Goal: Transaction & Acquisition: Purchase product/service

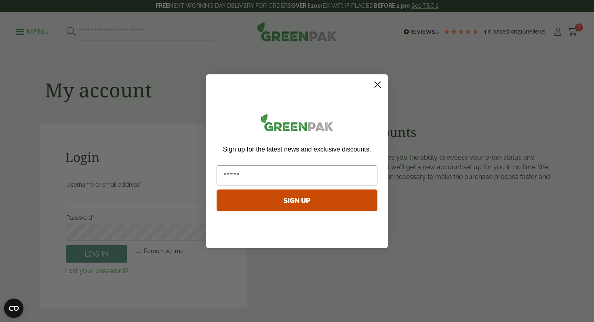
click at [379, 83] on icon "Close dialog" at bounding box center [378, 85] width 6 height 6
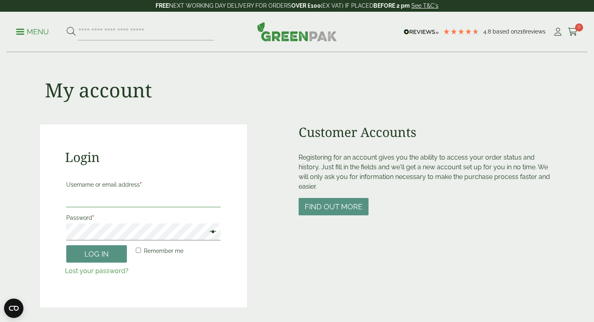
click at [123, 197] on input "Username or email address *" at bounding box center [143, 198] width 154 height 17
type input "**********"
click at [104, 257] on button "Log in" at bounding box center [96, 253] width 61 height 17
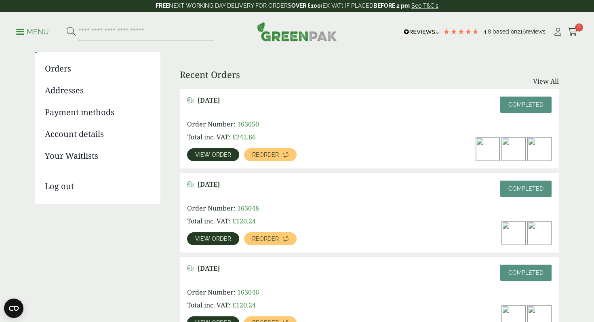
scroll to position [87, 0]
click at [275, 157] on span "Reorder" at bounding box center [265, 155] width 27 height 6
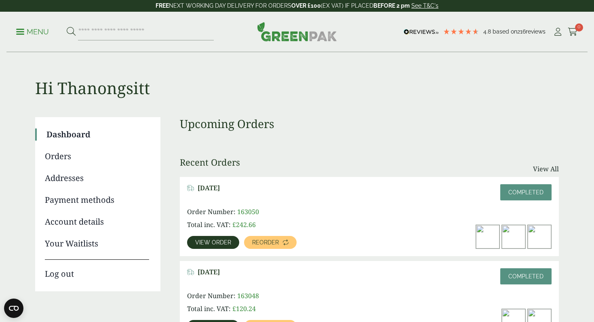
click at [209, 244] on span "View order" at bounding box center [213, 243] width 36 height 6
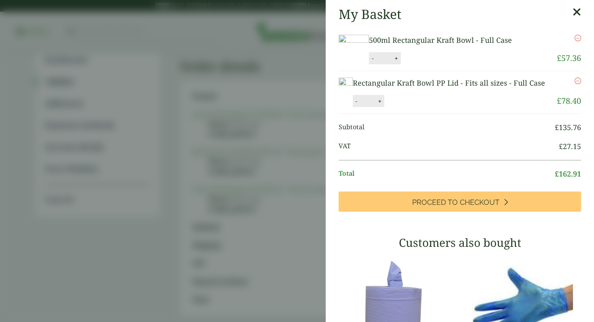
click at [360, 105] on button "-" at bounding box center [356, 101] width 6 height 7
type input "*"
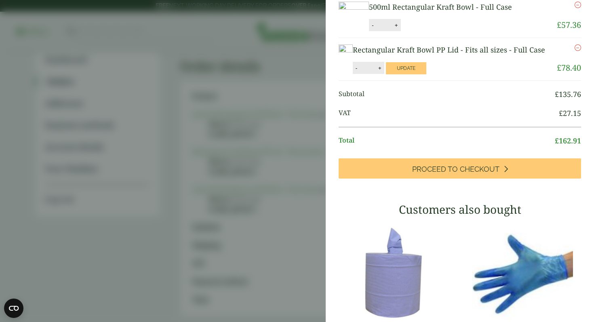
scroll to position [38, 0]
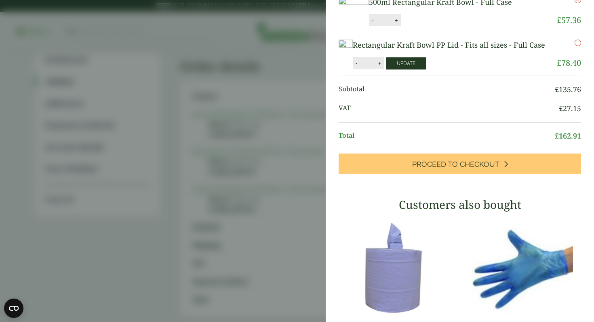
click at [427, 70] on button "Update" at bounding box center [406, 63] width 40 height 12
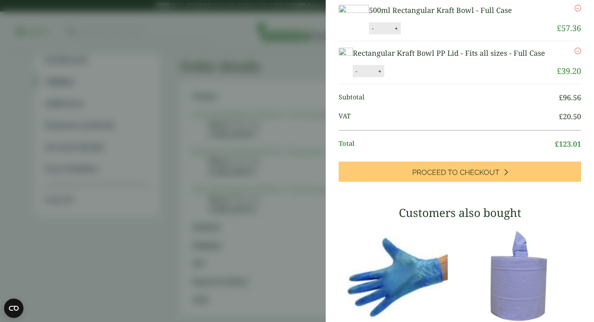
scroll to position [0, 0]
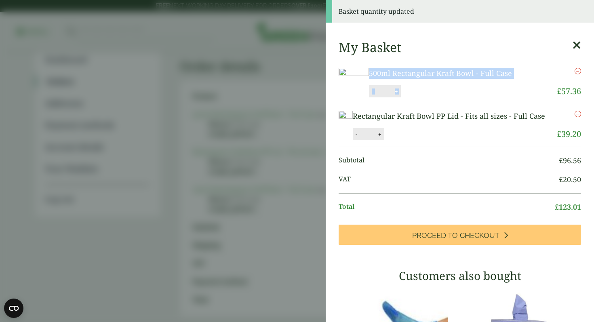
drag, startPoint x: 561, startPoint y: 76, endPoint x: 398, endPoint y: 77, distance: 163.8
click at [398, 77] on li "500ml Rectangular Kraft Bowl - Full Case 500ml Rectangular Kraft Bowl - Full Ca…" at bounding box center [460, 82] width 243 height 43
copy li "500ml Rectangular Kraft Bowl - Full Case 500ml Rectangular Kraft Bowl - Full Ca…"
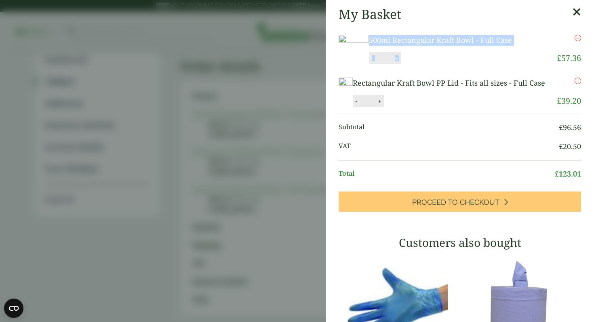
click at [376, 62] on button "-" at bounding box center [373, 58] width 6 height 7
type input "*"
click at [443, 65] on button "Update" at bounding box center [423, 59] width 40 height 12
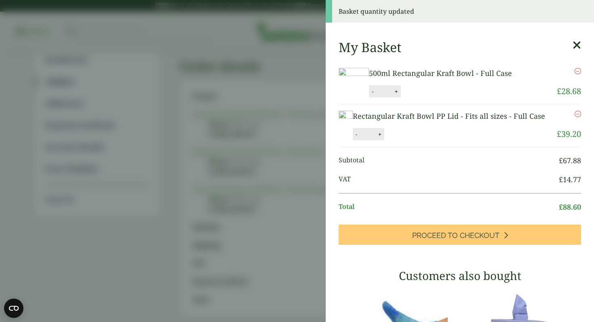
click at [360, 138] on button "-" at bounding box center [356, 134] width 6 height 7
type input "*"
click at [427, 141] on button "Update" at bounding box center [406, 135] width 40 height 12
